Goal: Task Accomplishment & Management: Use online tool/utility

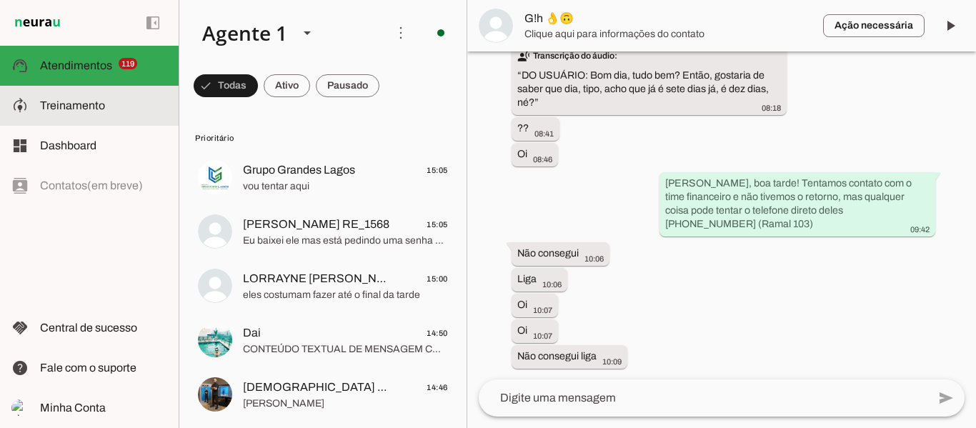
scroll to position [7836, 0]
click at [78, 97] on slot at bounding box center [103, 105] width 127 height 17
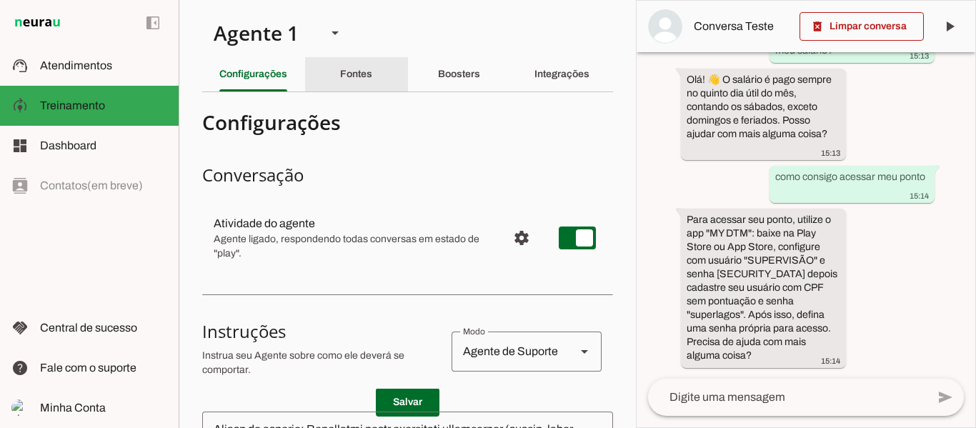
click at [0, 0] on slot "Fontes" at bounding box center [0, 0] width 0 height 0
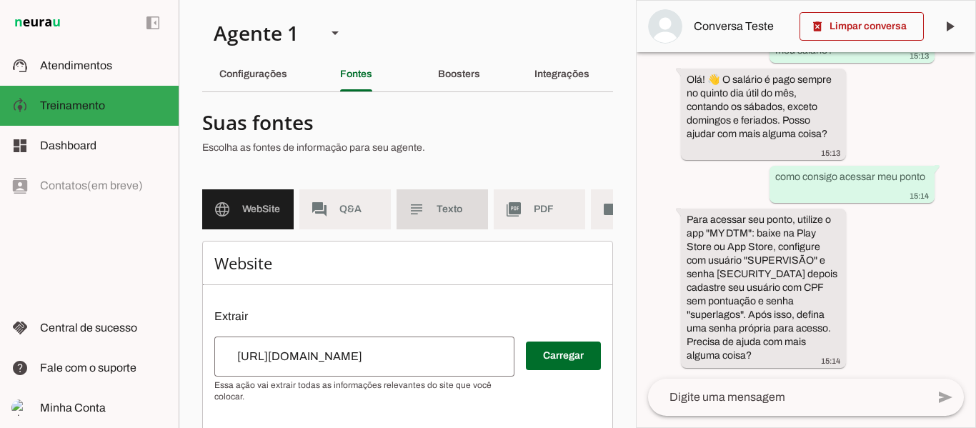
click at [448, 206] on span "Texto" at bounding box center [456, 209] width 40 height 14
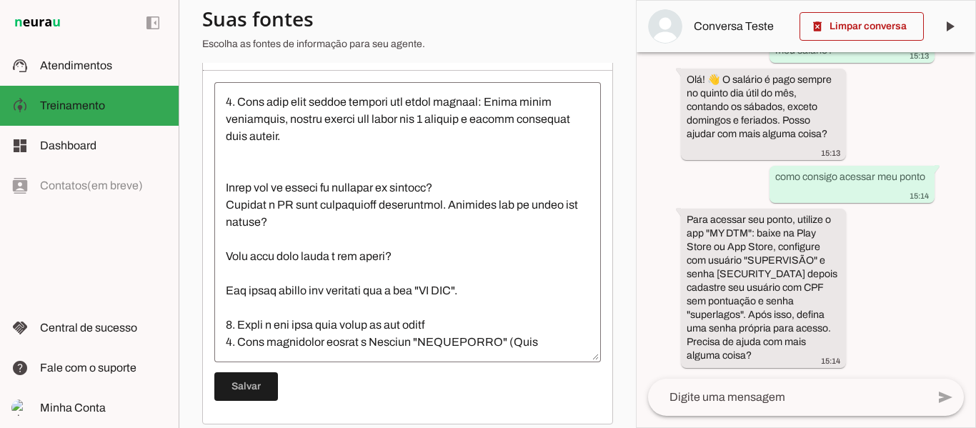
scroll to position [500, 0]
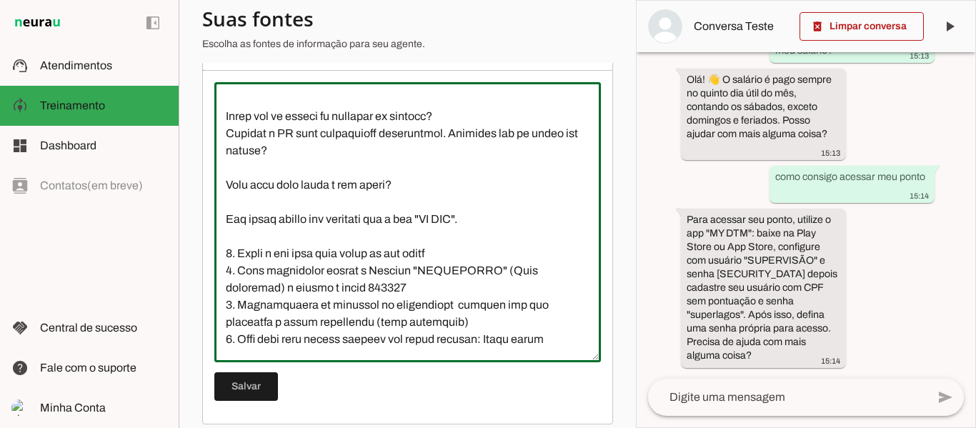
drag, startPoint x: 314, startPoint y: 234, endPoint x: 415, endPoint y: 283, distance: 112.7
click at [414, 278] on textarea at bounding box center [407, 222] width 386 height 257
click at [415, 301] on textarea at bounding box center [407, 222] width 386 height 257
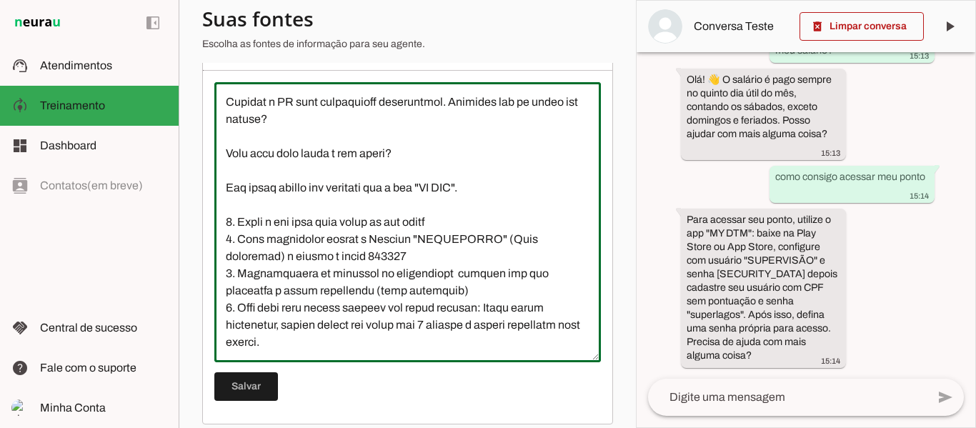
scroll to position [239, 0]
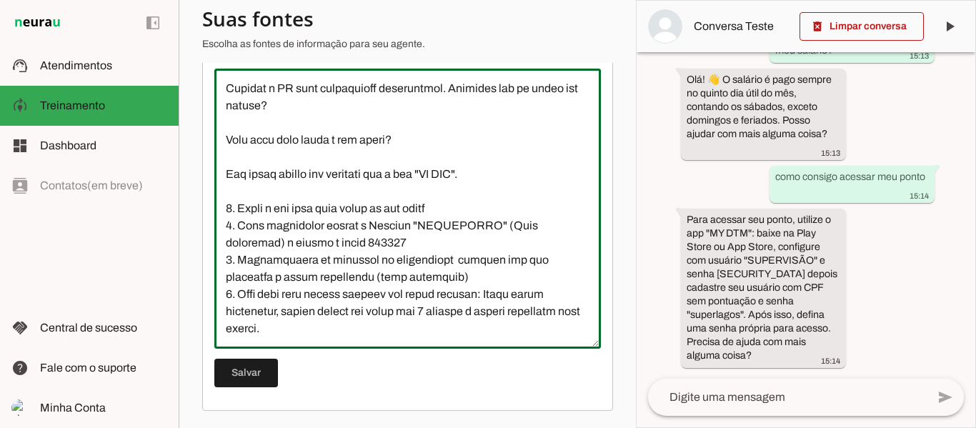
drag, startPoint x: 258, startPoint y: 204, endPoint x: 432, endPoint y: 204, distance: 174.3
click at [432, 204] on textarea at bounding box center [407, 208] width 386 height 257
click at [446, 248] on textarea at bounding box center [407, 208] width 386 height 257
drag, startPoint x: 227, startPoint y: 159, endPoint x: 362, endPoint y: 306, distance: 199.1
click at [362, 306] on textarea at bounding box center [407, 208] width 386 height 257
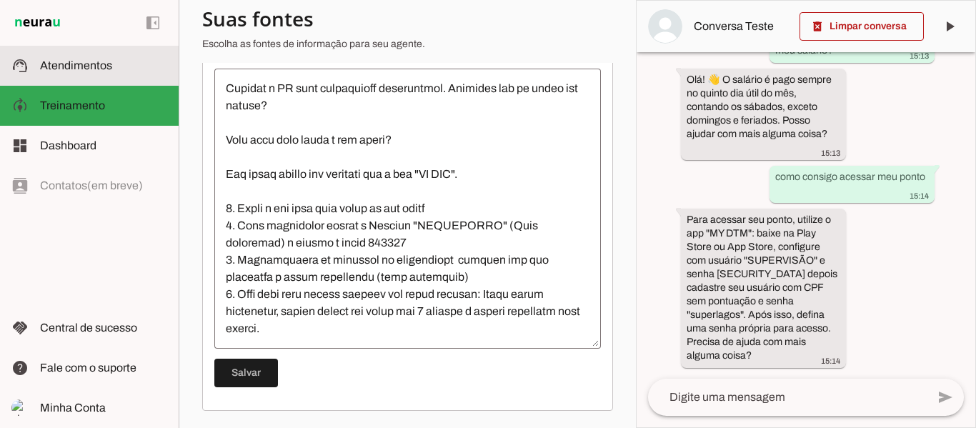
click at [69, 69] on span "Atendimentos" at bounding box center [76, 65] width 72 height 12
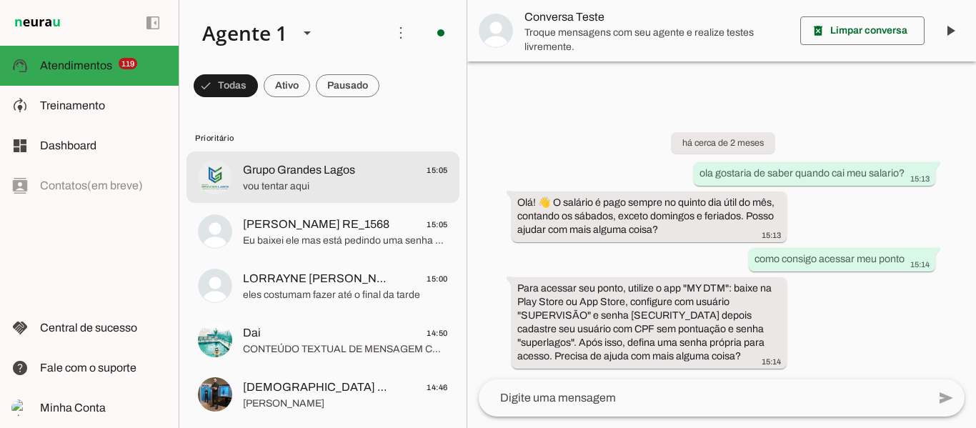
click at [247, 196] on md-item "Grupo Grandes Lagos 15:05 vou tentar aqui" at bounding box center [322, 176] width 273 height 51
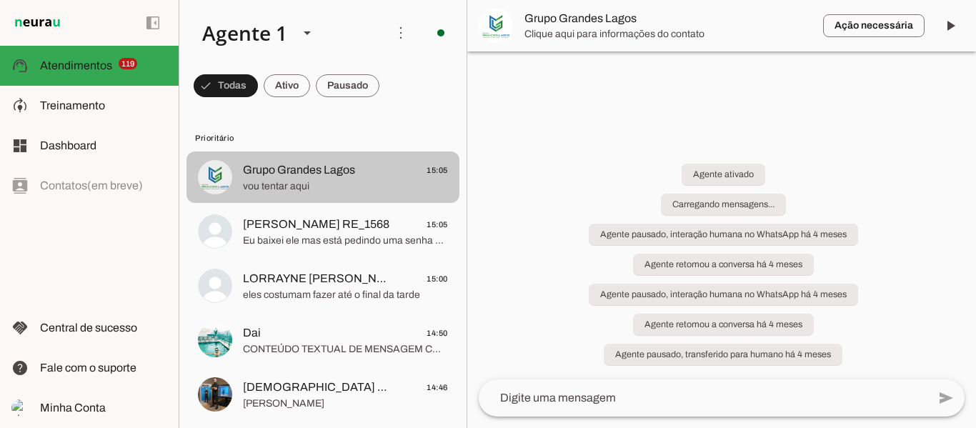
click at [311, 224] on span "[PERSON_NAME] RE_1568" at bounding box center [316, 224] width 146 height 17
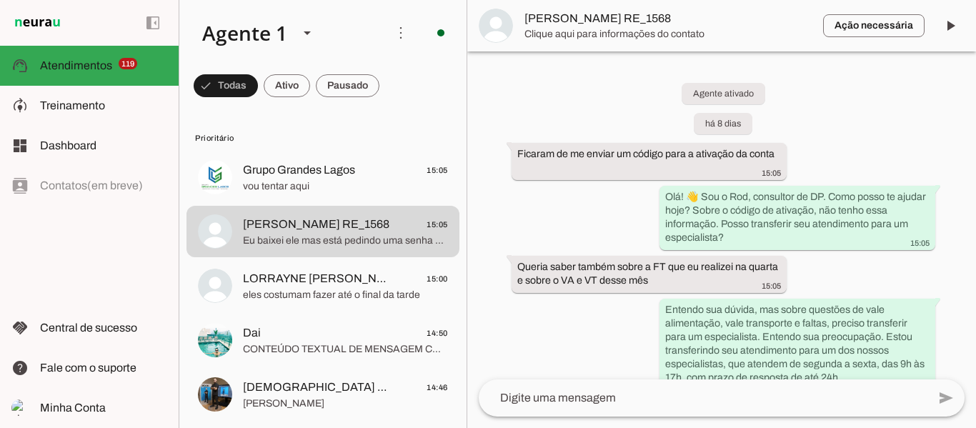
scroll to position [2019, 0]
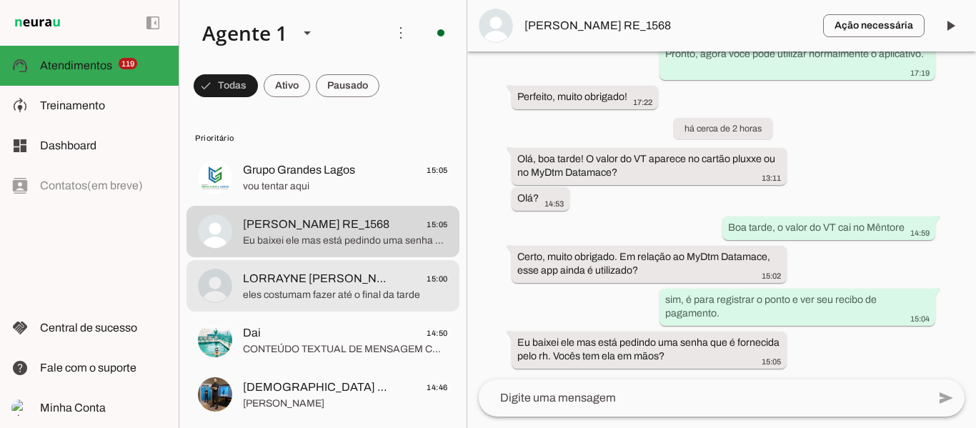
click at [309, 296] on span "eles costumam fazer até o final da tarde" at bounding box center [345, 295] width 205 height 14
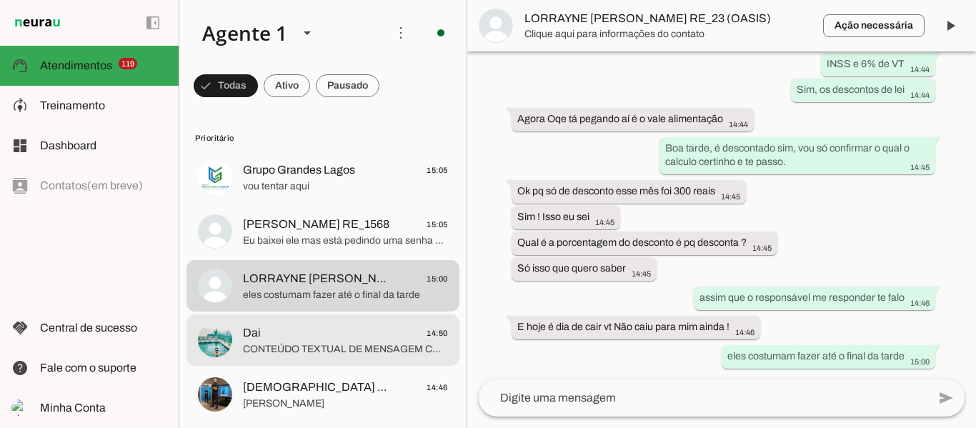
click at [304, 316] on md-item "Dai 14:50 CONTEÚDO TEXTUAL DE MENSAGEM COM IMAGEM (URL [URL][DOMAIN_NAME]) :" at bounding box center [322, 339] width 273 height 51
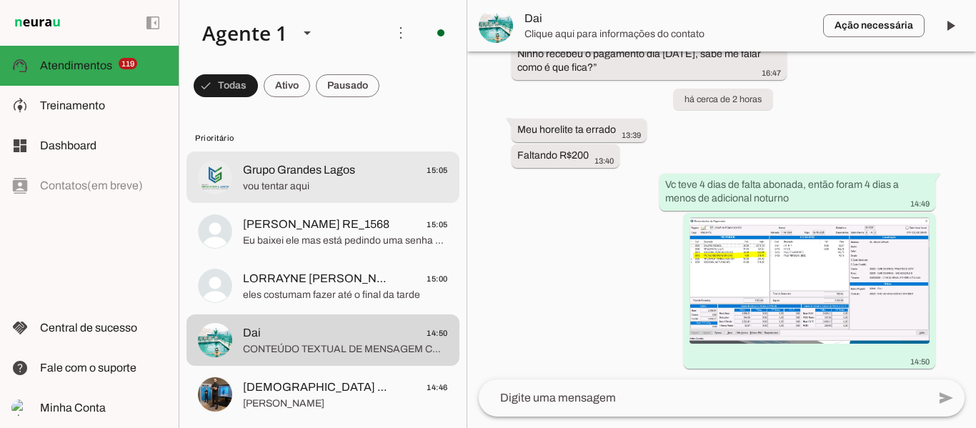
scroll to position [1479, 0]
click at [288, 199] on md-item "Grupo Grandes Lagos 15:05 vou tentar aqui" at bounding box center [322, 176] width 273 height 51
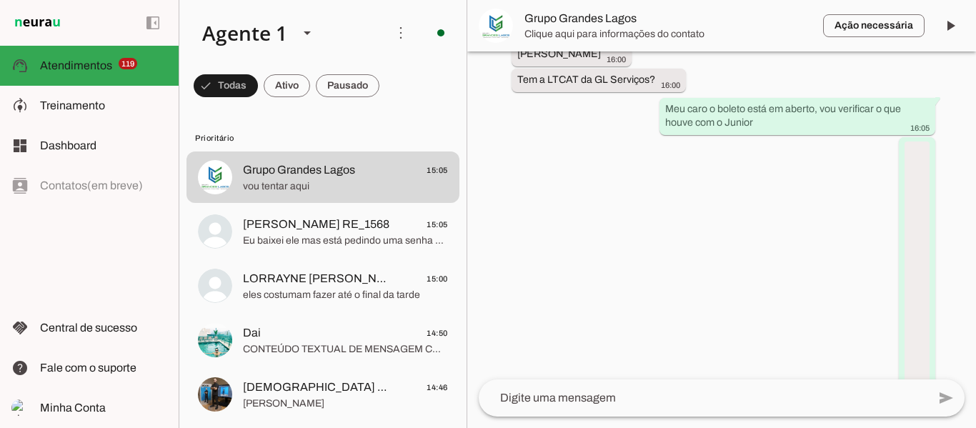
scroll to position [42875, 0]
